Goal: Transaction & Acquisition: Subscribe to service/newsletter

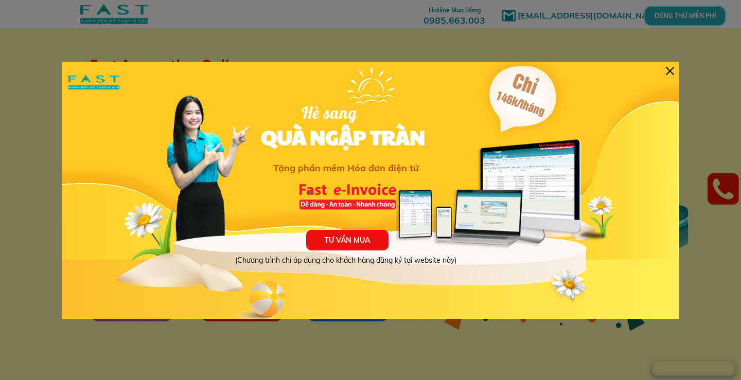
click at [666, 67] on div at bounding box center [670, 71] width 8 height 8
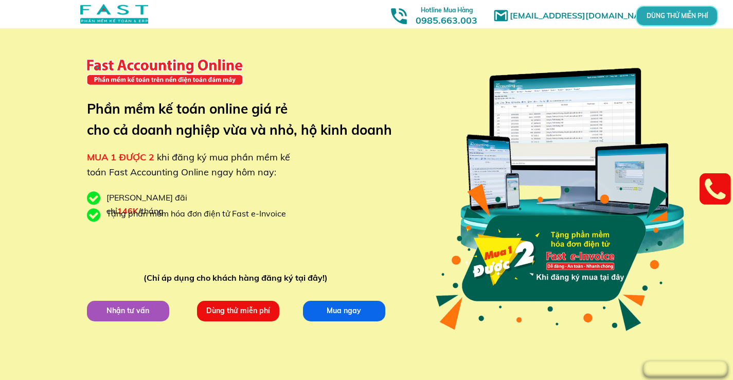
click at [233, 322] on p "Dùng thử miễn phí" at bounding box center [238, 311] width 82 height 21
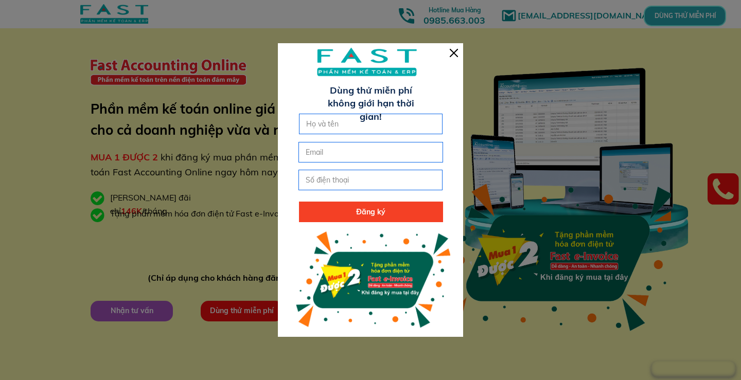
click at [349, 126] on input "text" at bounding box center [371, 124] width 135 height 20
type input "V"
type input "Bông"
click at [334, 159] on input "email" at bounding box center [370, 153] width 135 height 20
paste input "[EMAIL_ADDRESS][DOMAIN_NAME]"
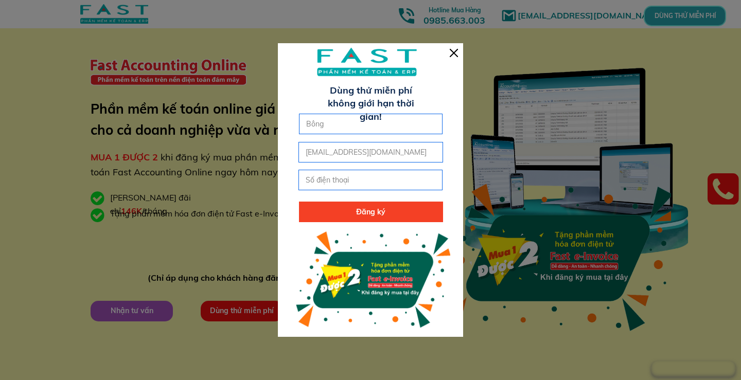
type input "[EMAIL_ADDRESS][DOMAIN_NAME]"
click at [325, 178] on input "tel" at bounding box center [370, 180] width 135 height 20
type input "0819522389"
click at [365, 212] on p "Đăng ký" at bounding box center [371, 212] width 144 height 21
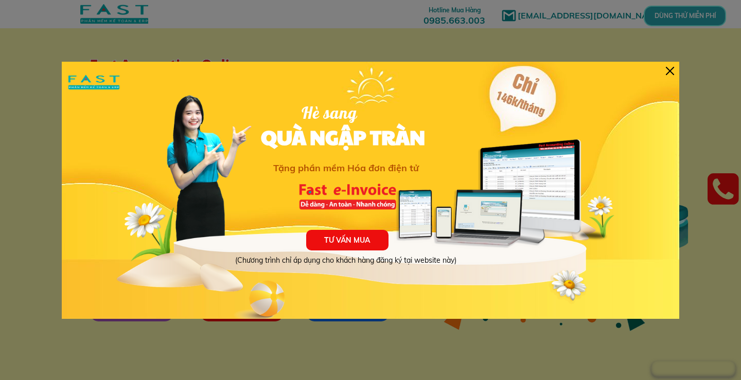
click at [672, 73] on div at bounding box center [670, 71] width 8 height 8
